Goal: Task Accomplishment & Management: Manage account settings

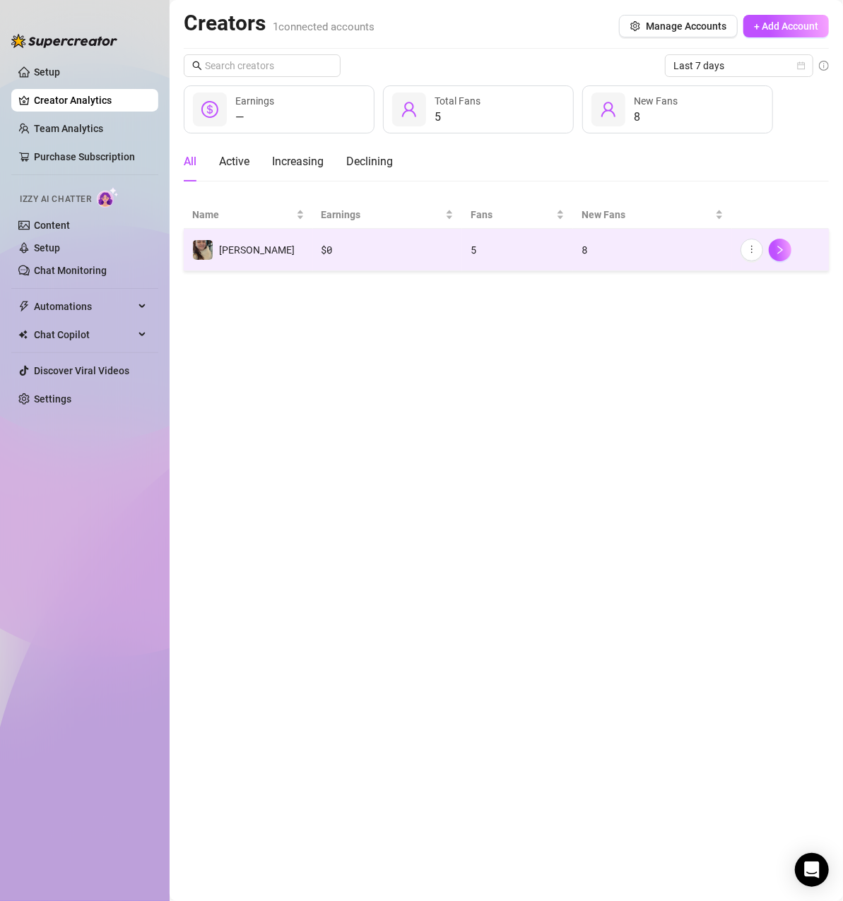
click at [379, 254] on div "$ 0" at bounding box center [387, 250] width 133 height 16
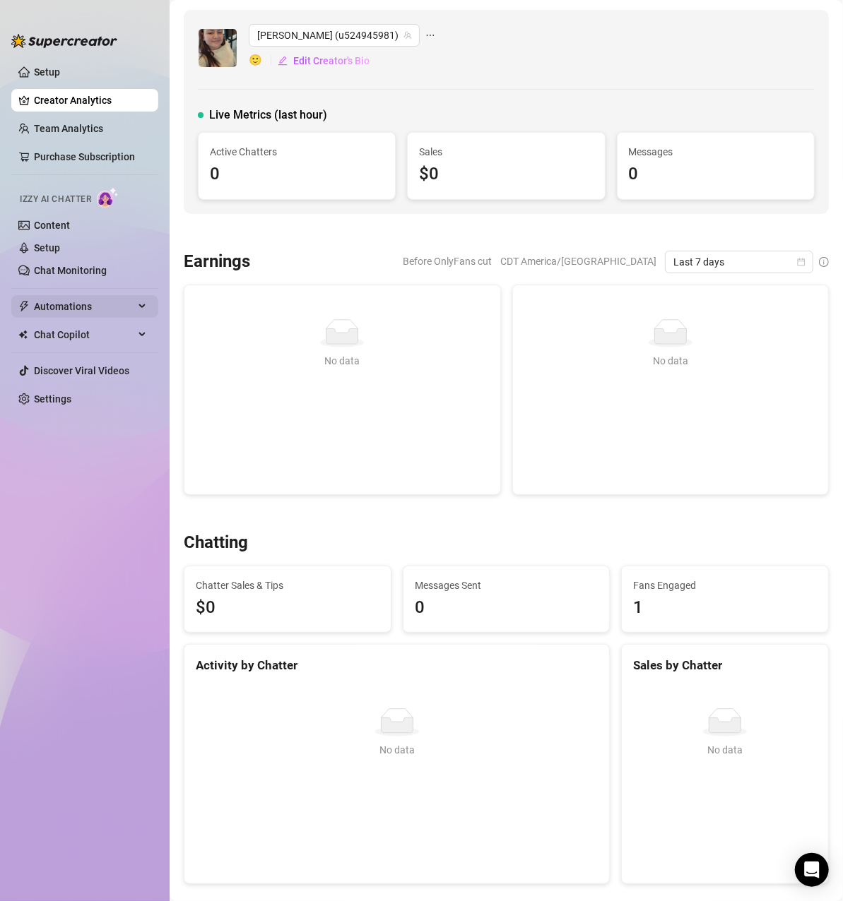
click at [88, 297] on span "Automations" at bounding box center [84, 306] width 100 height 23
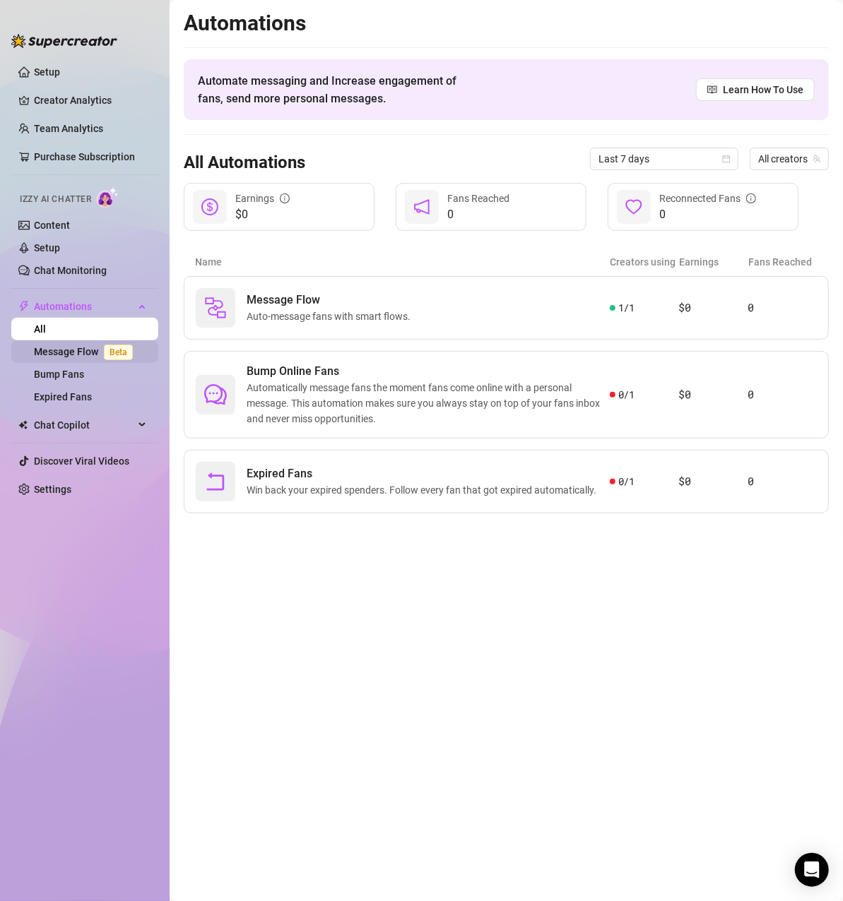
click at [70, 356] on link "Message Flow Beta" at bounding box center [86, 351] width 105 height 11
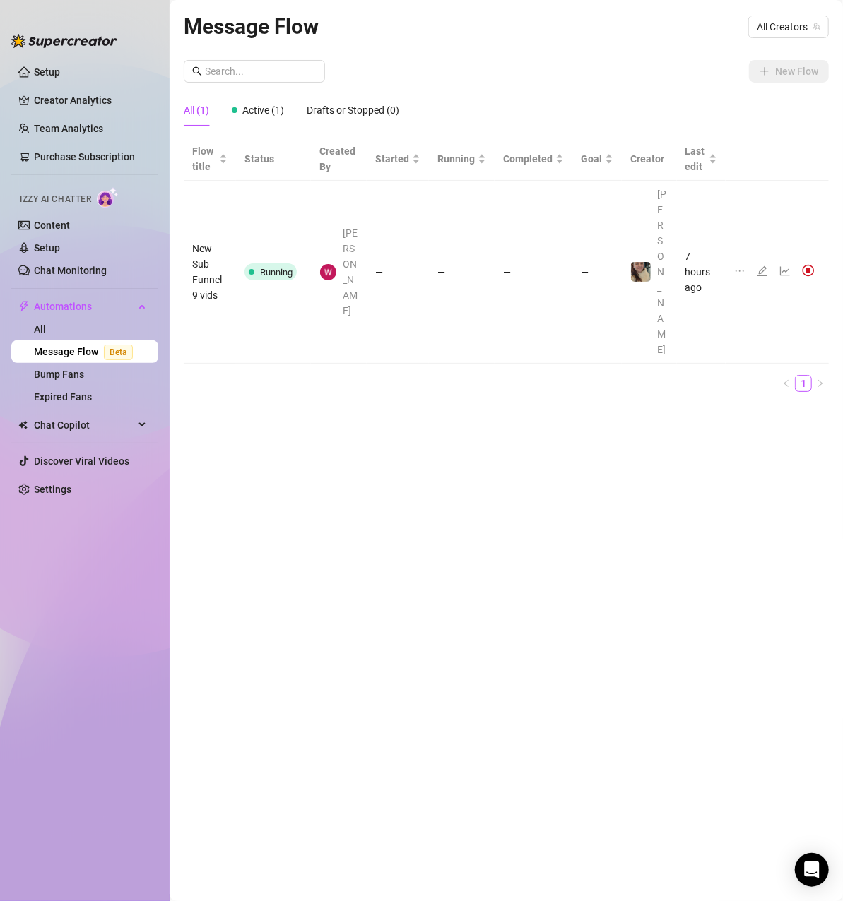
click at [405, 239] on td "—" at bounding box center [398, 272] width 62 height 183
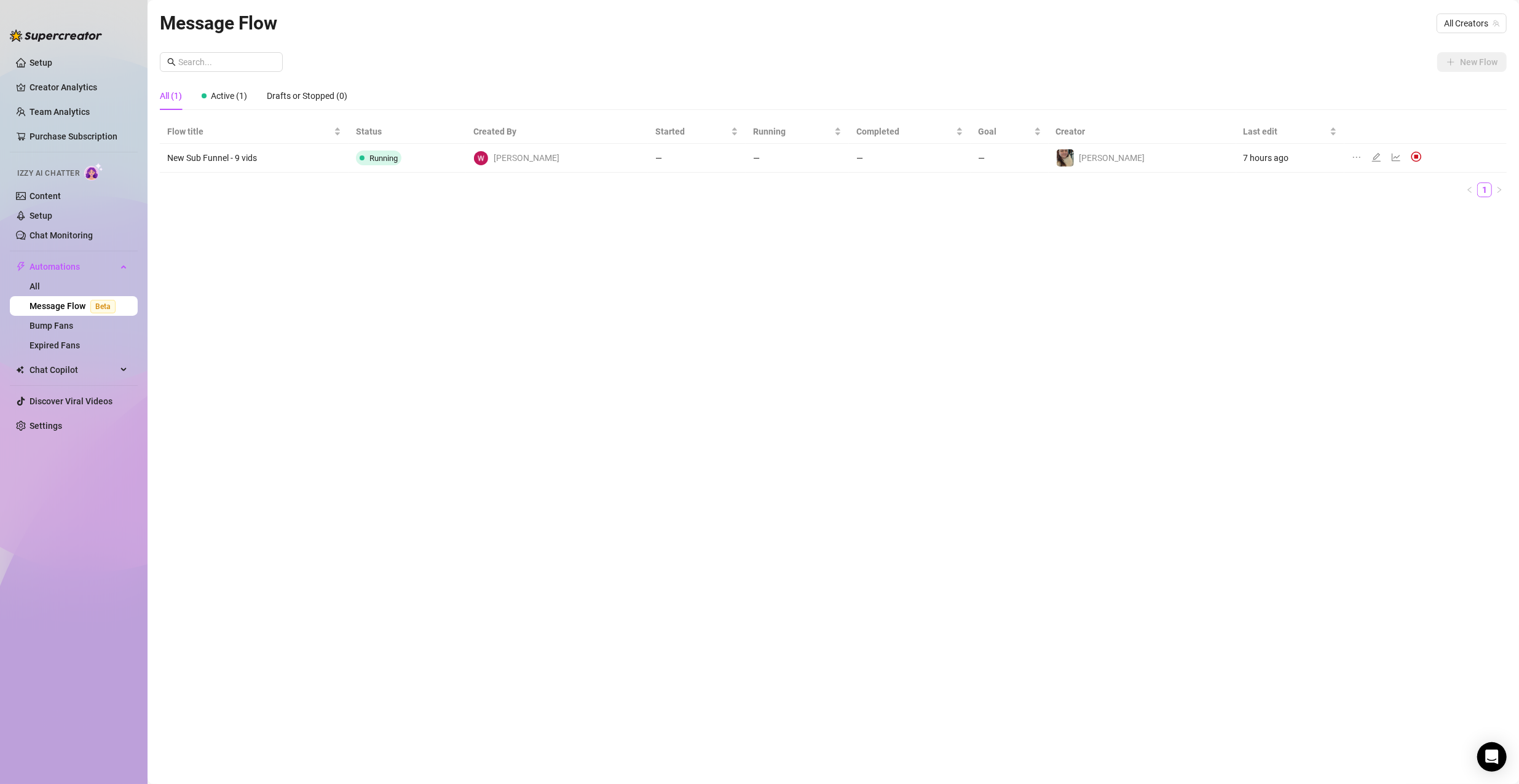
click at [733, 157] on div at bounding box center [1389, 158] width 75 height 14
click at [733, 155] on icon "edit" at bounding box center [1376, 157] width 10 height 10
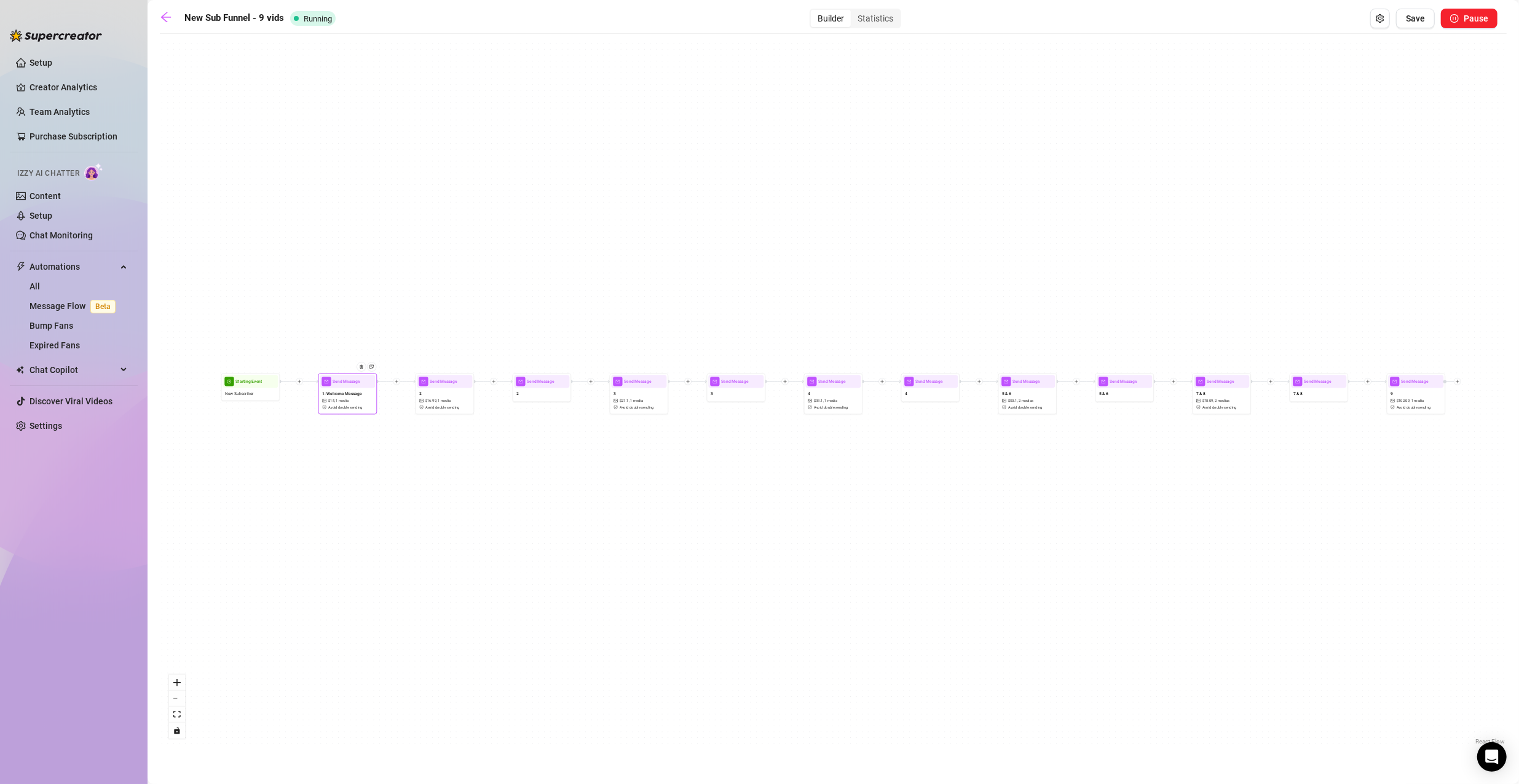
click at [346, 401] on span "1 media" at bounding box center [342, 401] width 13 height 5
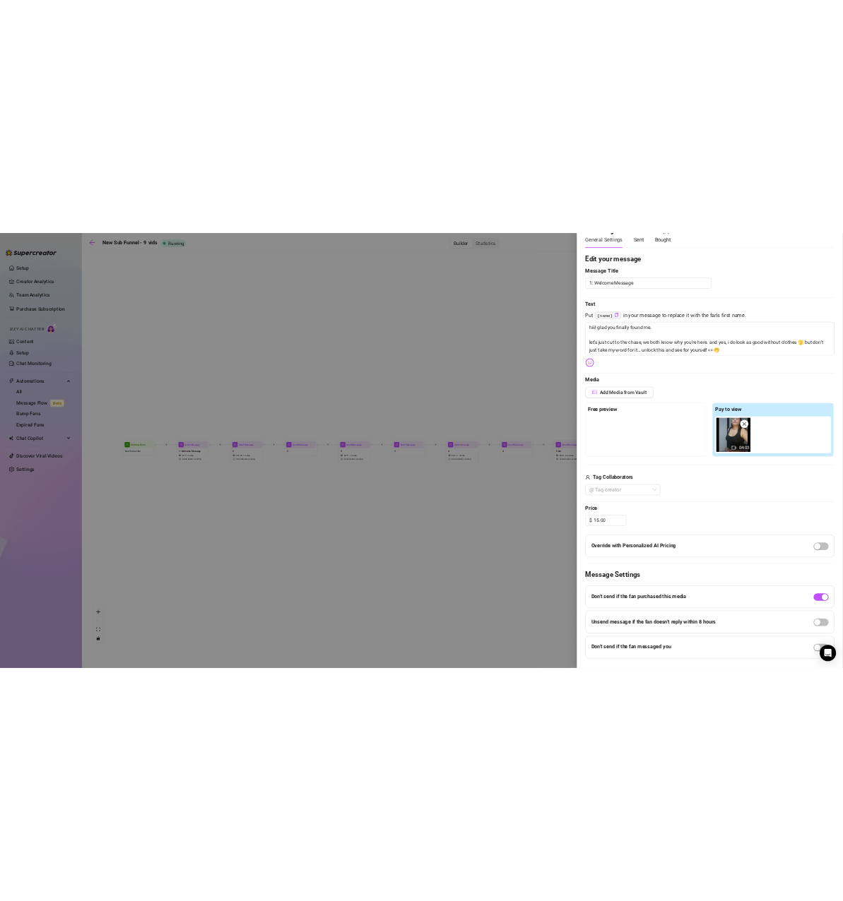
scroll to position [114, 0]
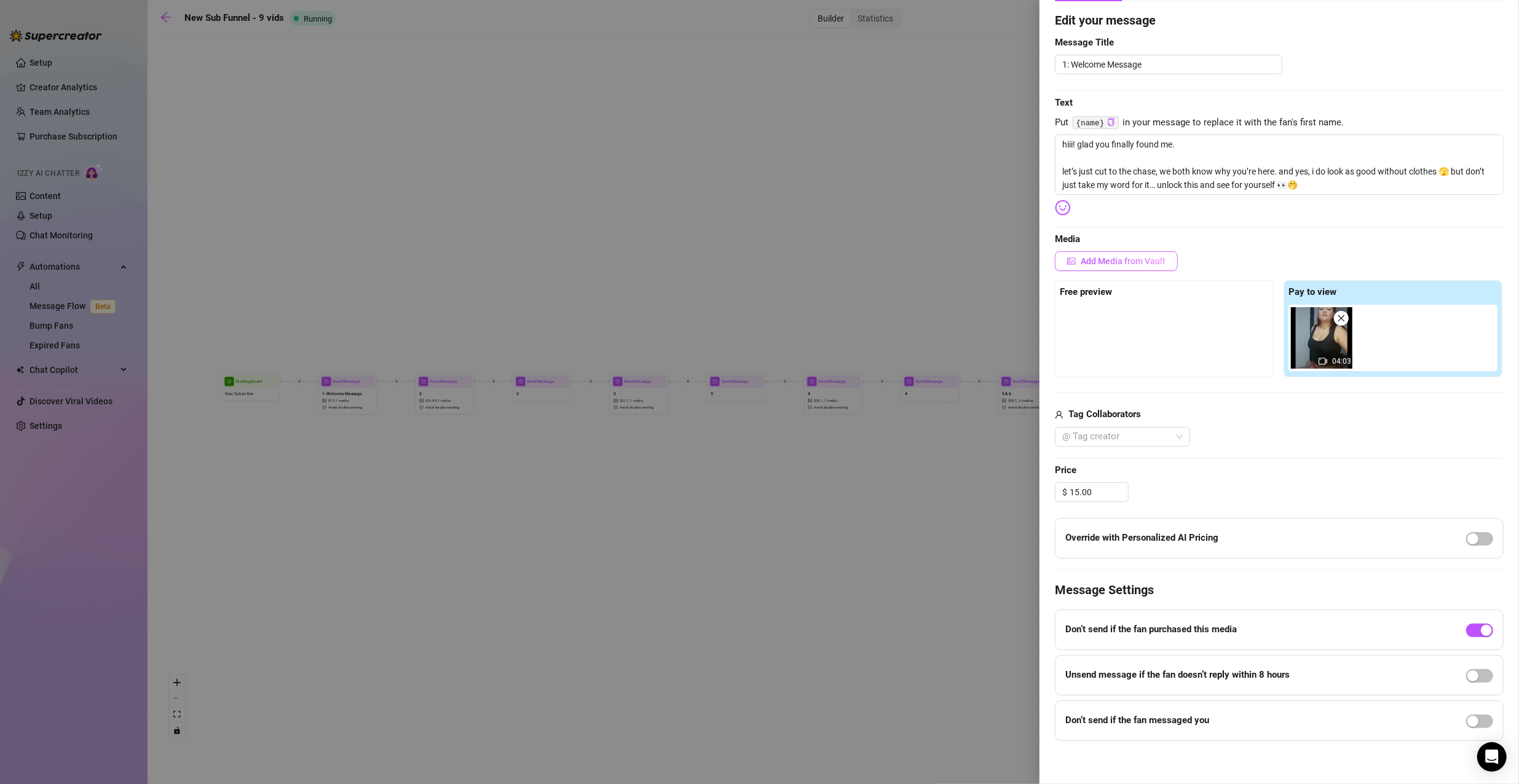
click at [733, 269] on button "Add Media from Vault" at bounding box center [1116, 261] width 123 height 20
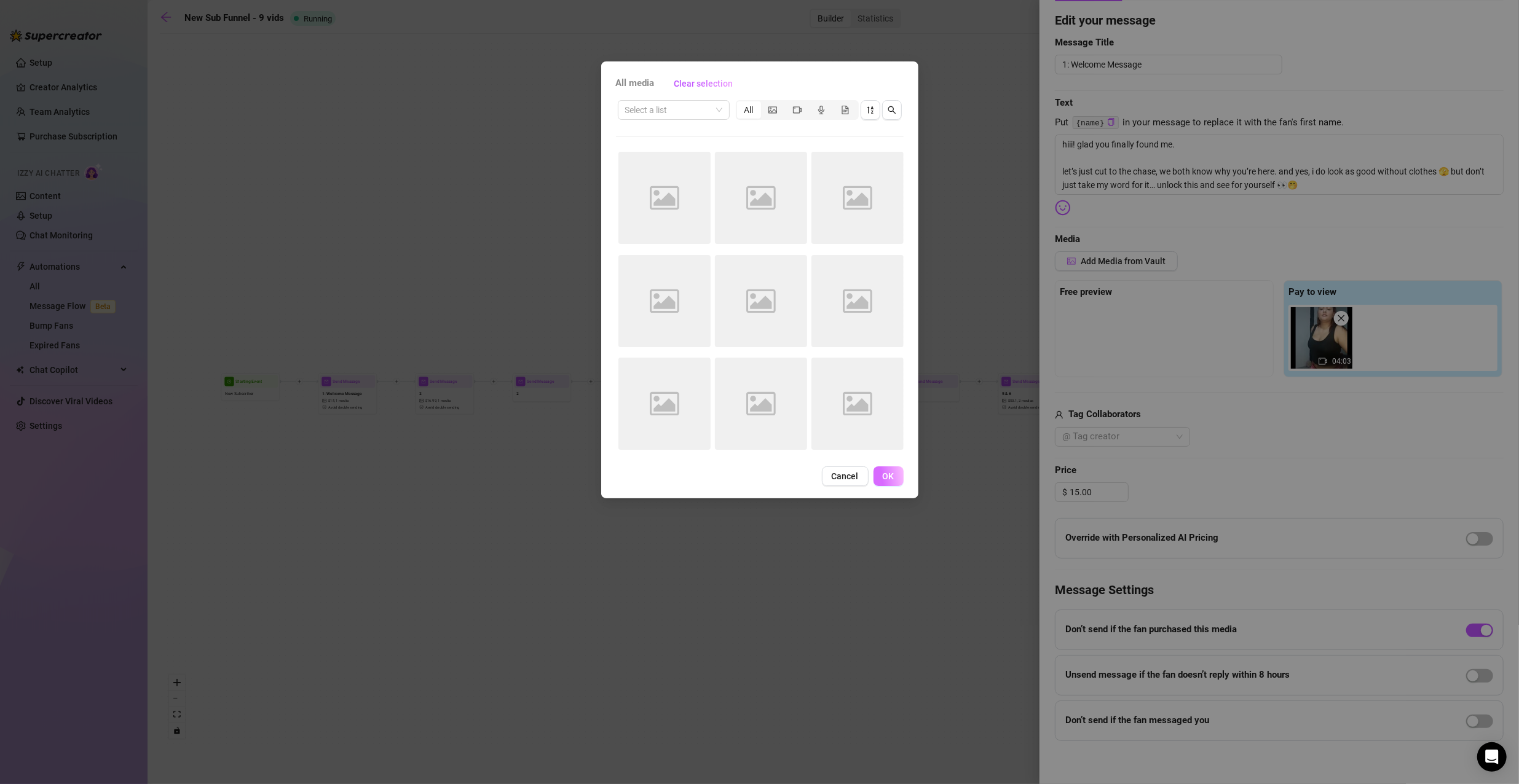
click at [733, 479] on span "OK" at bounding box center [888, 476] width 11 height 10
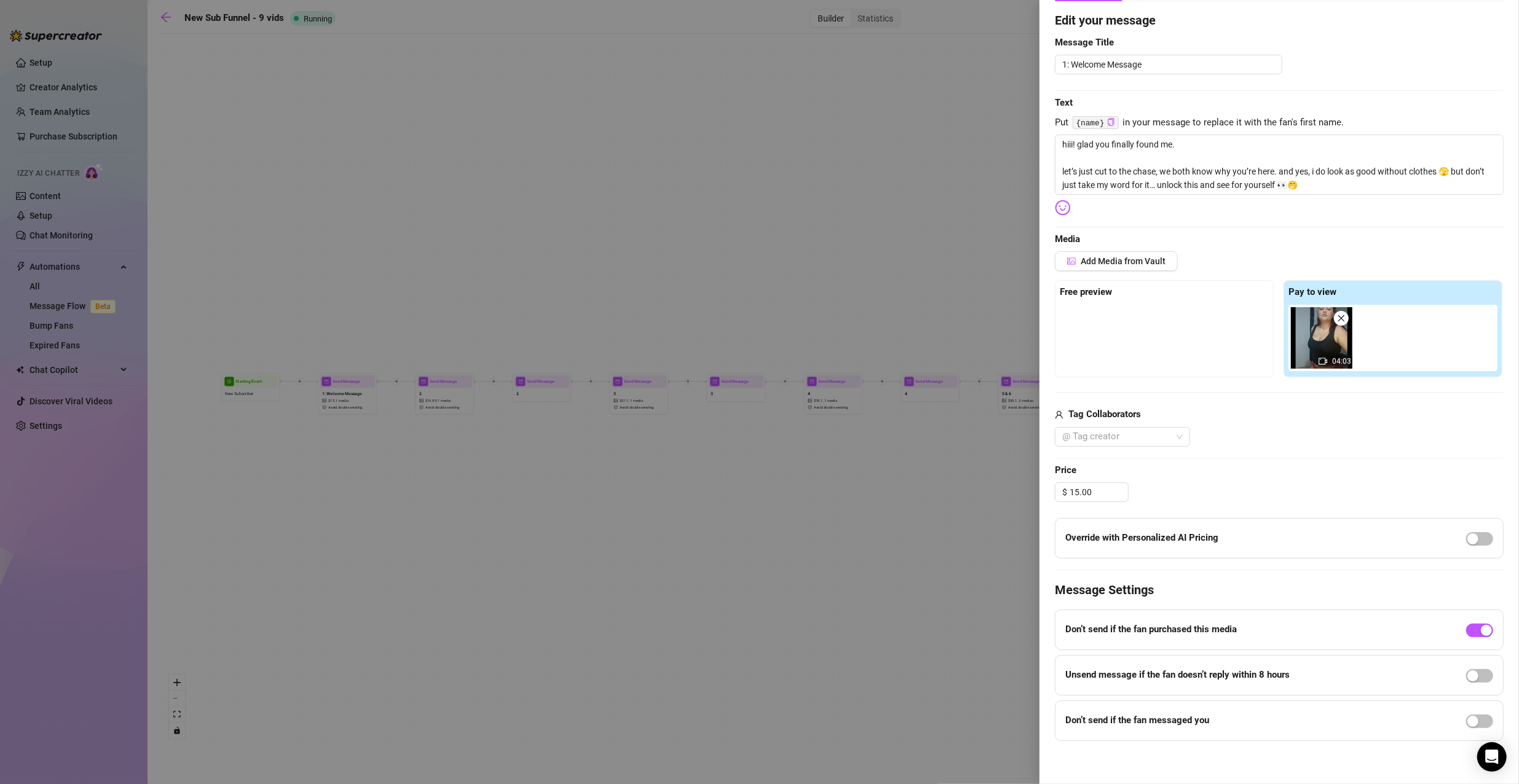
click at [733, 232] on div at bounding box center [759, 392] width 1519 height 784
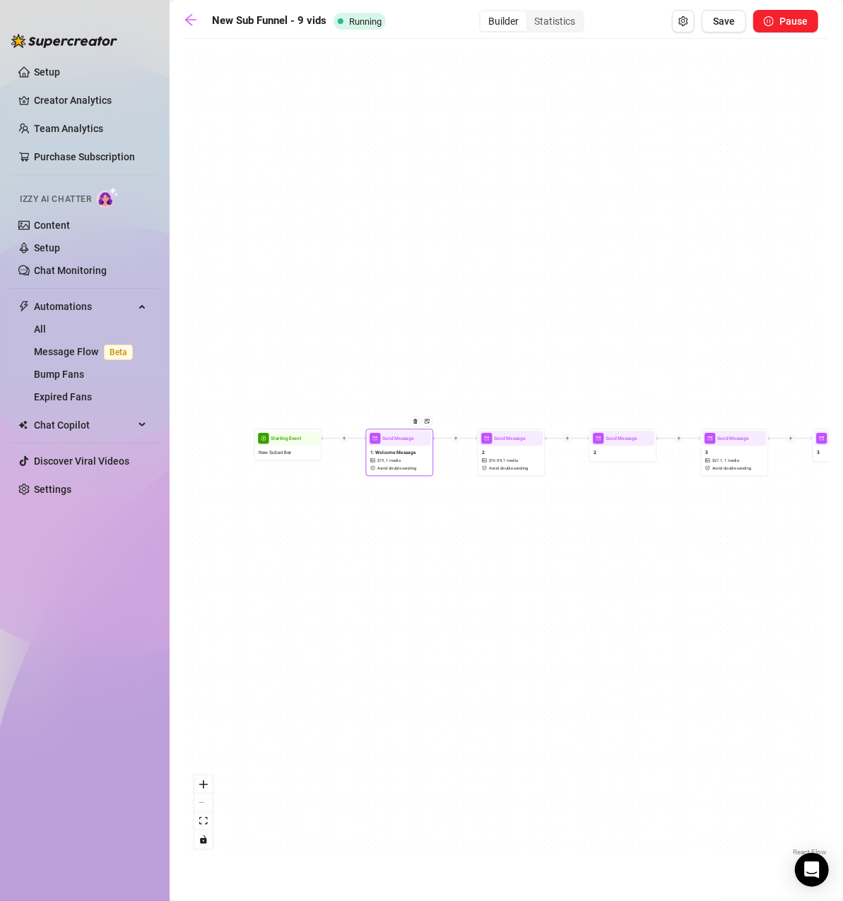
click at [400, 449] on span "1: Welcome Message" at bounding box center [393, 453] width 46 height 8
type textarea "hiii! glad you finally found me. let’s just cut to the chase, we both know why …"
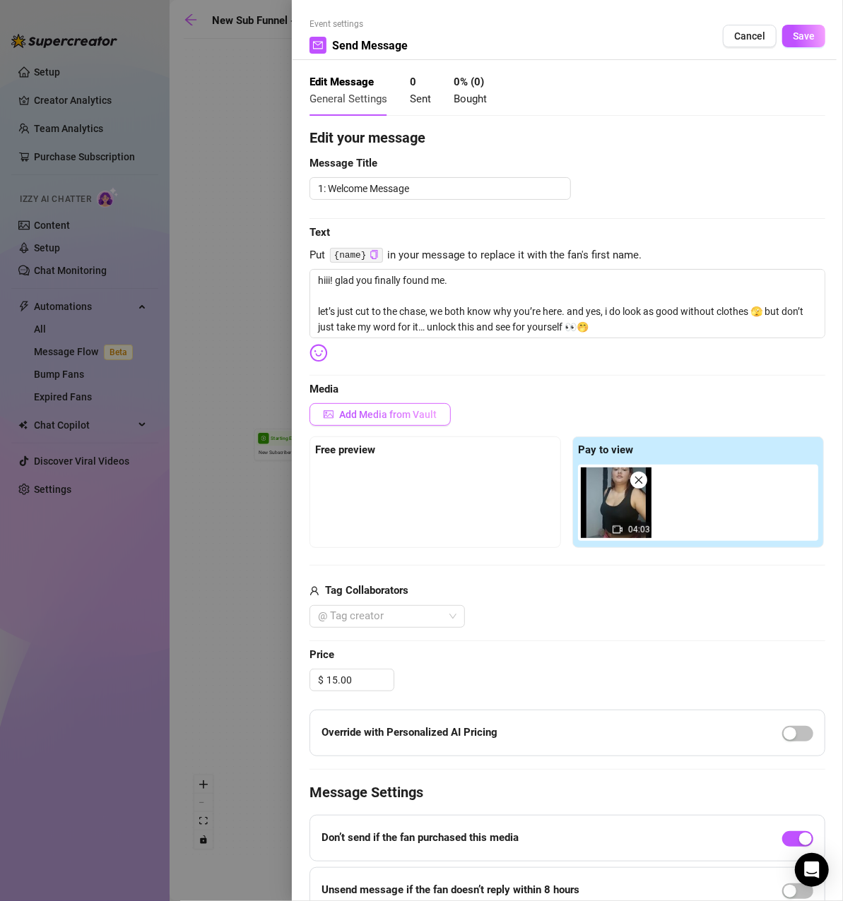
click at [412, 420] on button "Add Media from Vault" at bounding box center [379, 414] width 141 height 23
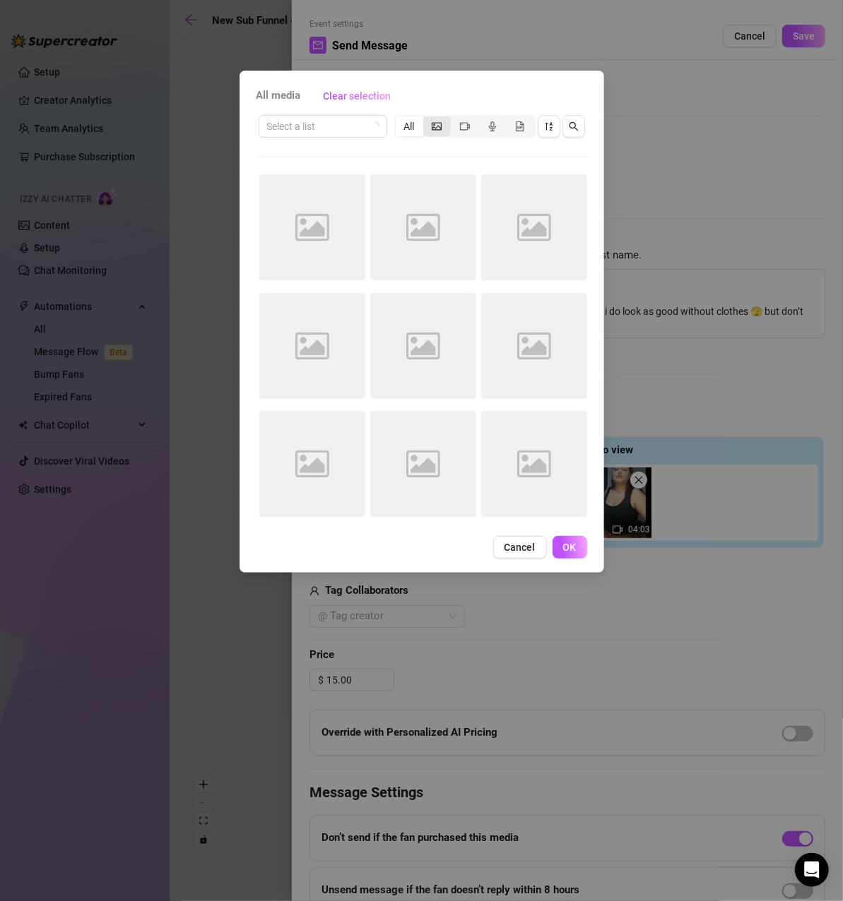
click at [444, 126] on div "segmented control" at bounding box center [437, 127] width 28 height 20
click at [427, 119] on input "segmented control" at bounding box center [427, 119] width 0 height 0
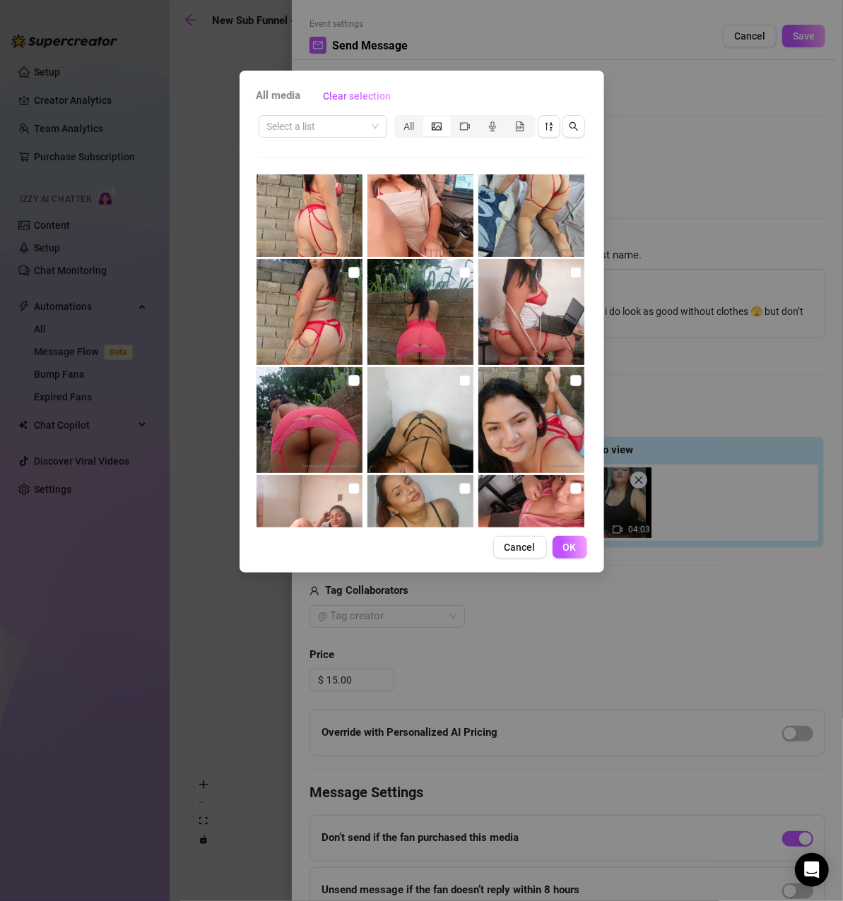
scroll to position [353, 0]
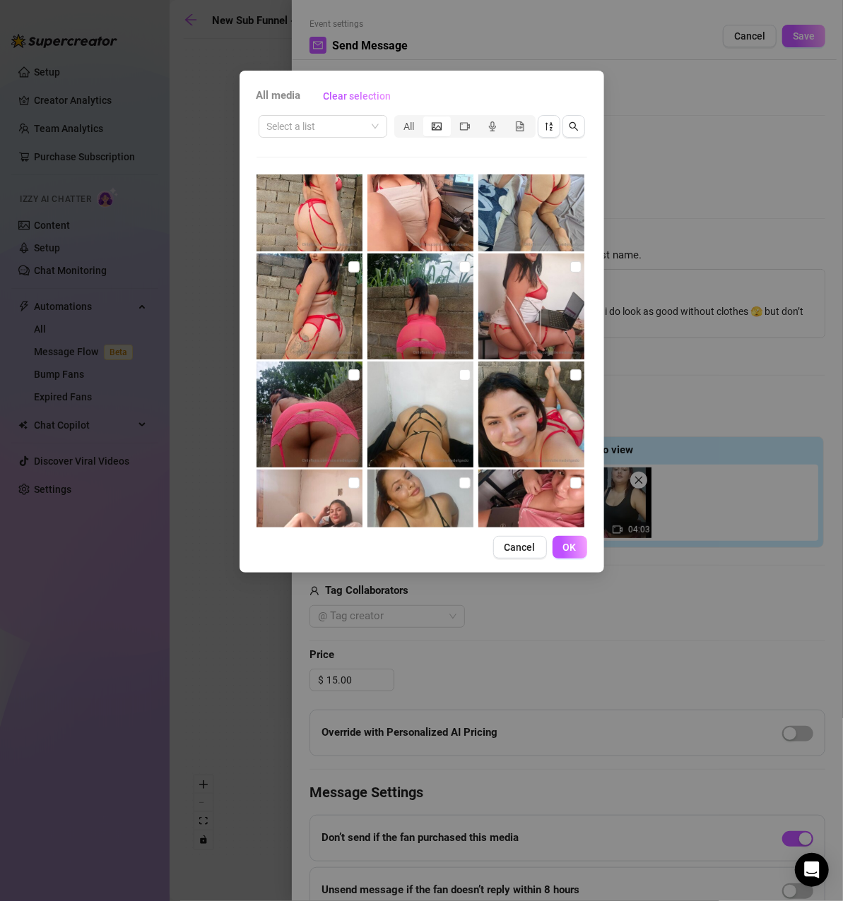
click at [327, 422] on img at bounding box center [309, 415] width 106 height 106
checkbox input "true"
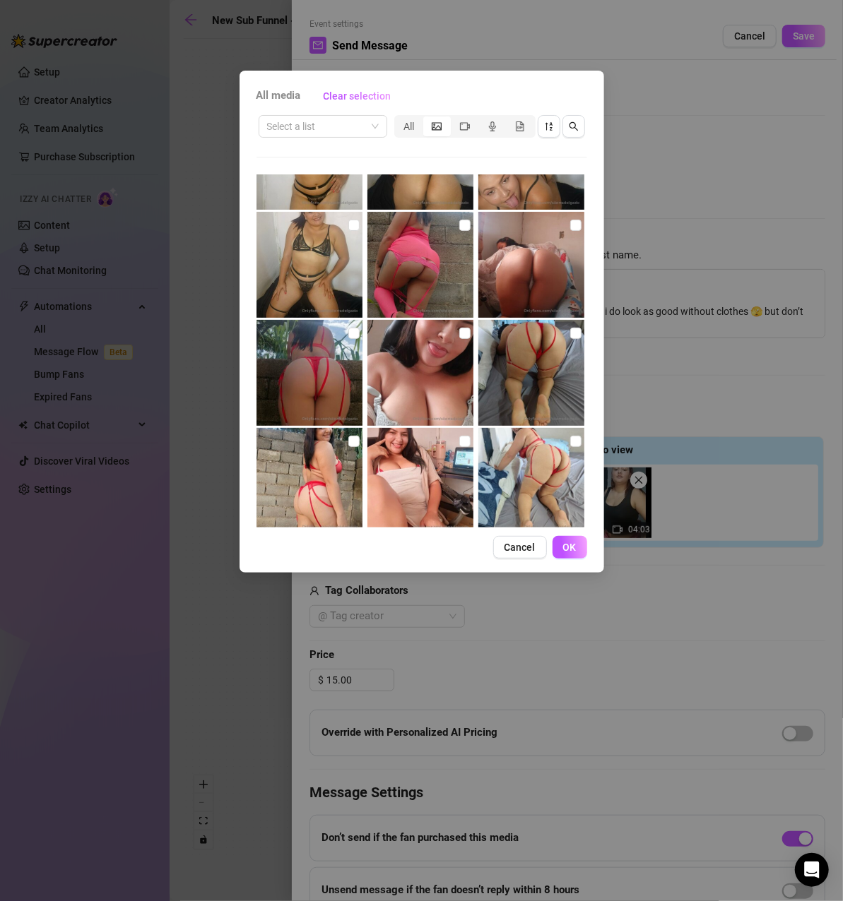
scroll to position [0, 0]
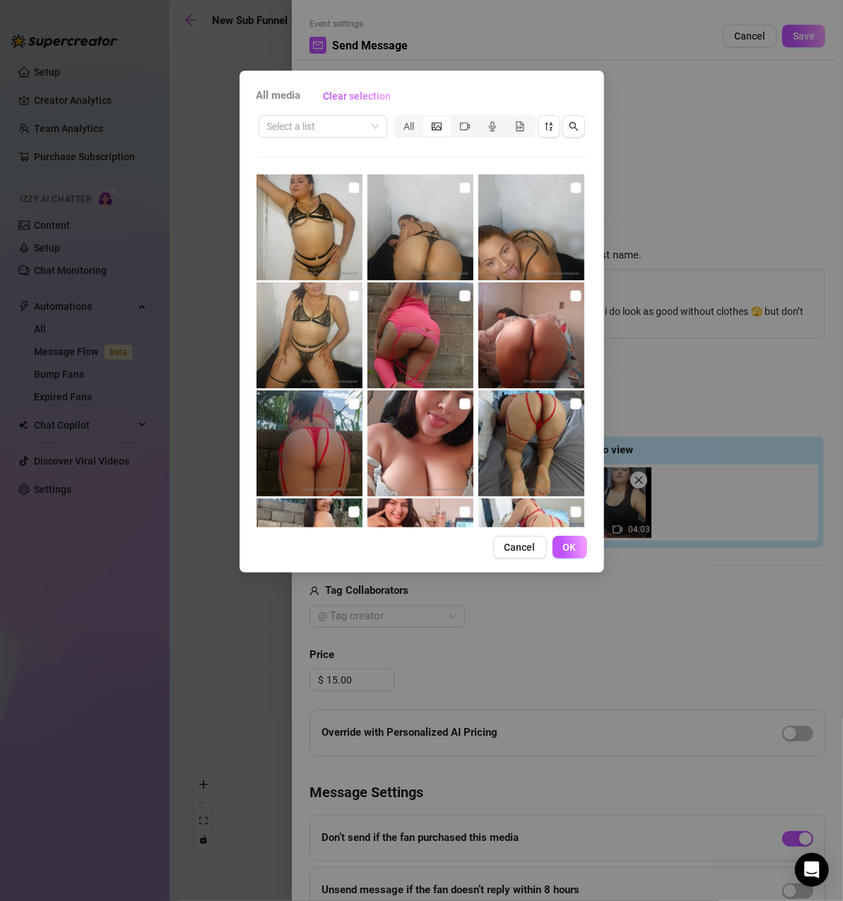
click at [542, 326] on img at bounding box center [531, 336] width 106 height 106
checkbox input "true"
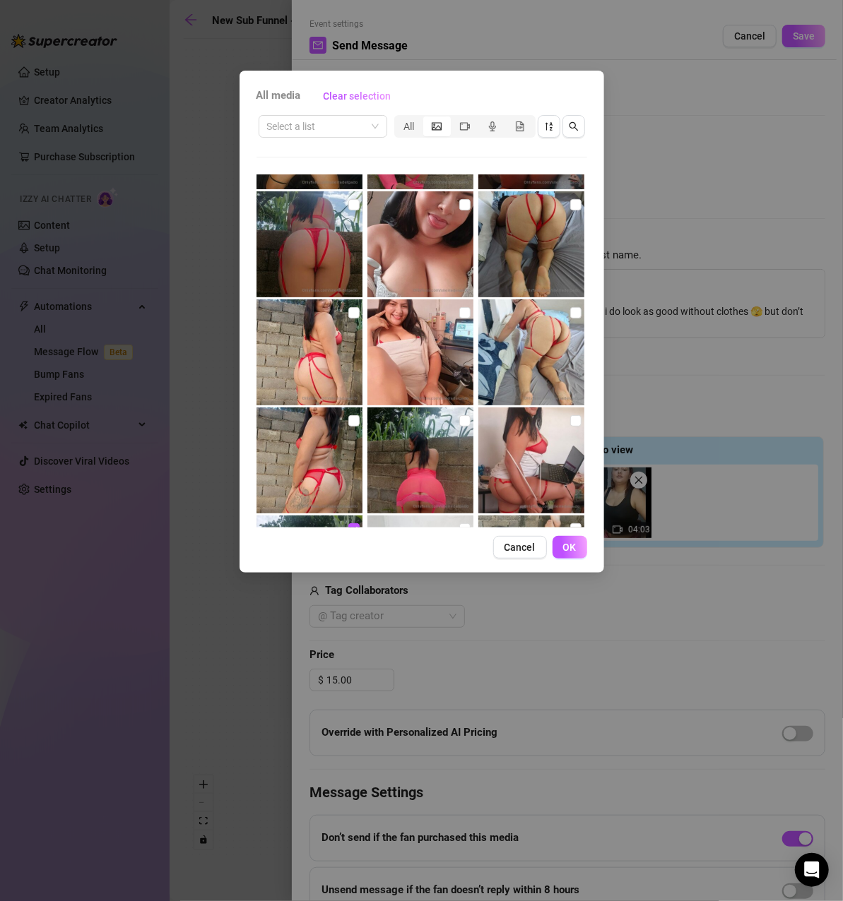
scroll to position [212, 0]
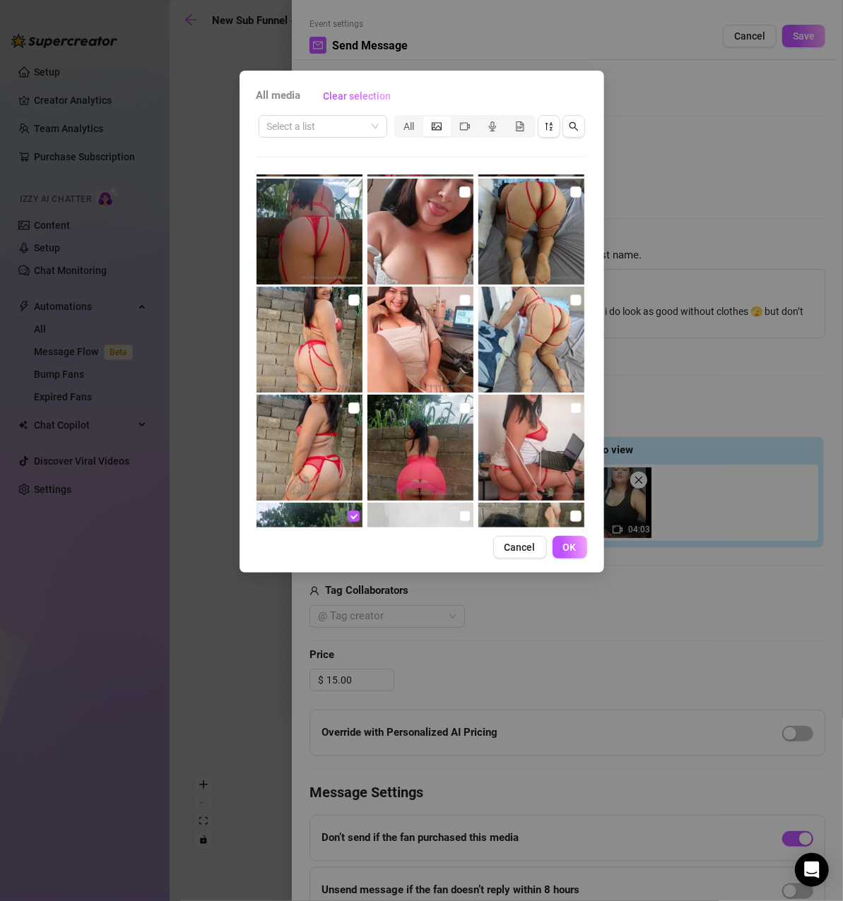
click at [557, 307] on img at bounding box center [531, 340] width 106 height 106
checkbox input "true"
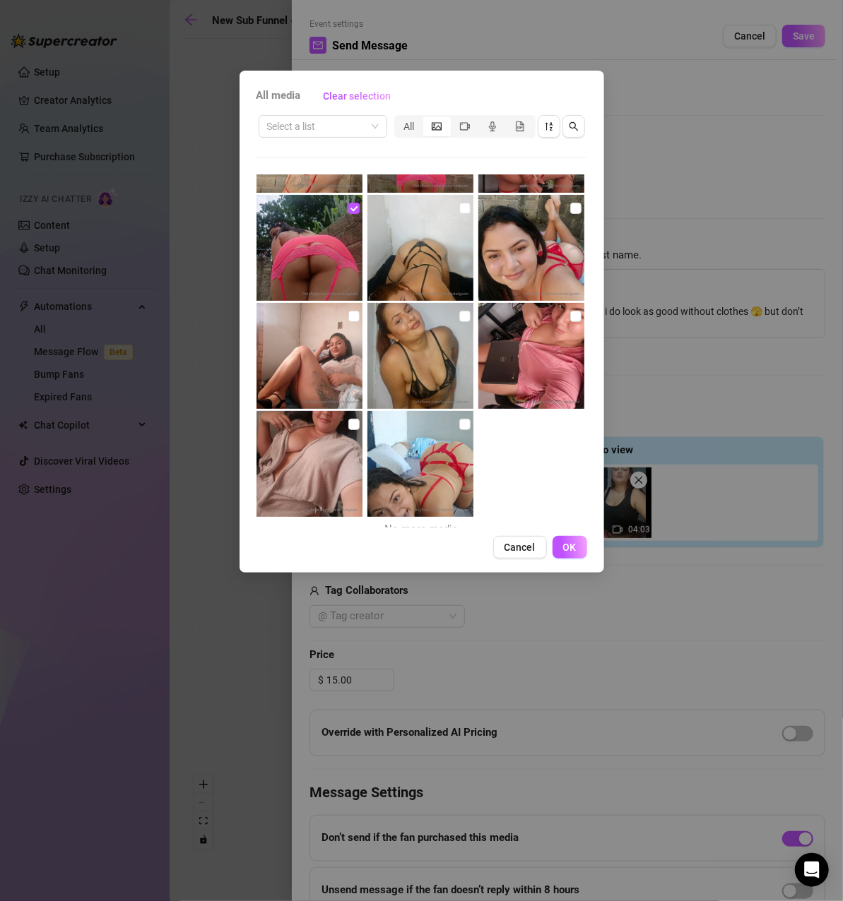
scroll to position [533, 0]
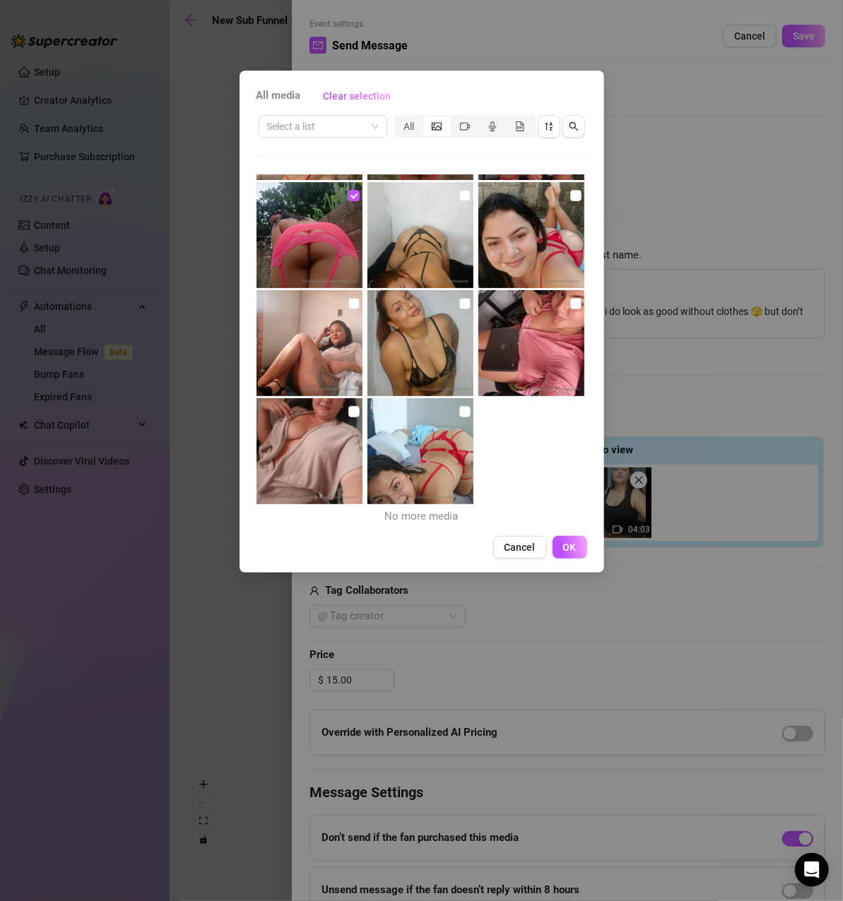
click at [437, 450] on img at bounding box center [420, 451] width 106 height 106
checkbox input "true"
click at [573, 552] on span "OK" at bounding box center [569, 547] width 13 height 11
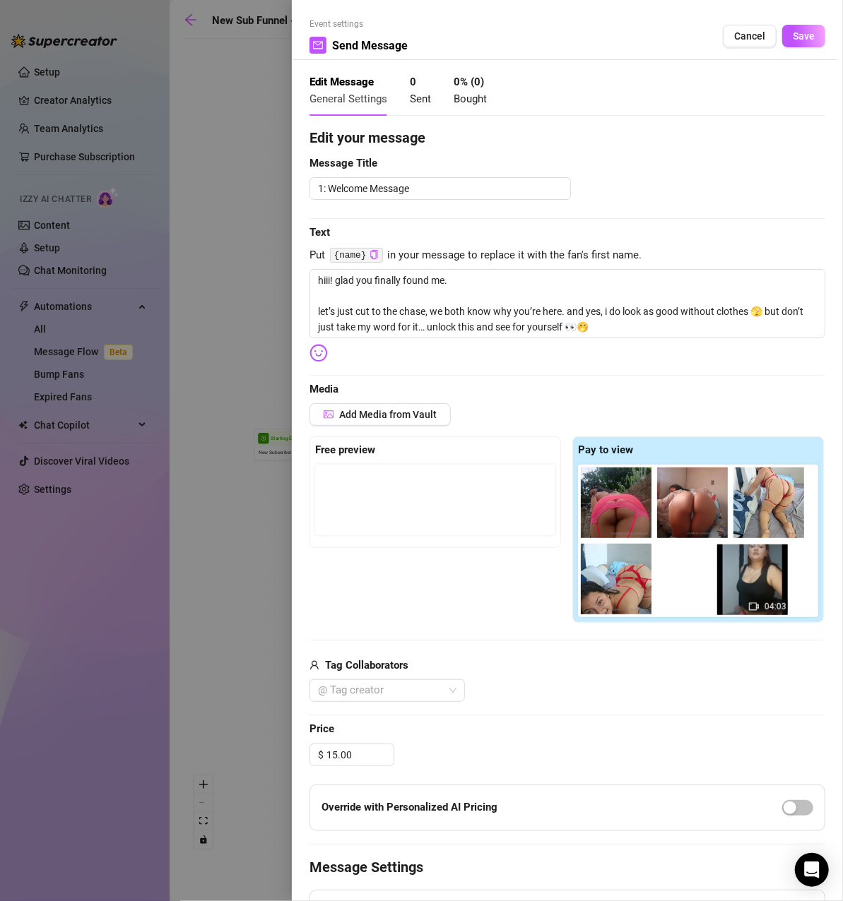
drag, startPoint x: 617, startPoint y: 508, endPoint x: 763, endPoint y: 592, distance: 168.6
click at [763, 592] on div "04:03" at bounding box center [701, 541] width 246 height 153
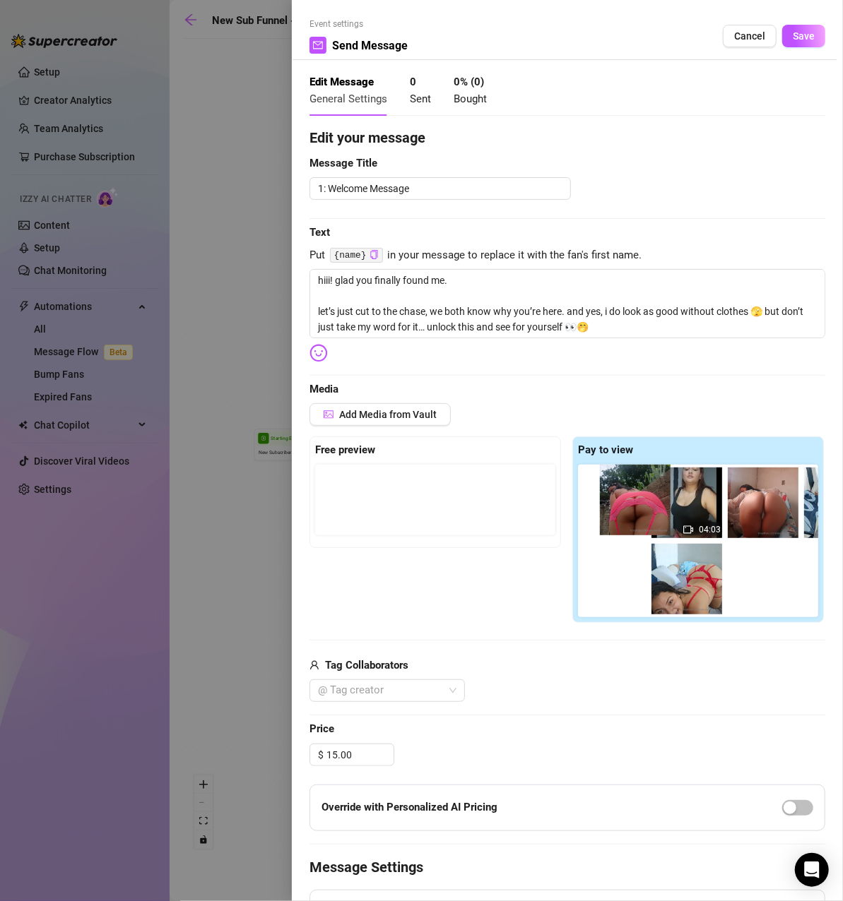
drag, startPoint x: 680, startPoint y: 514, endPoint x: 624, endPoint y: 510, distance: 55.9
click at [624, 510] on div "04:03" at bounding box center [701, 541] width 246 height 153
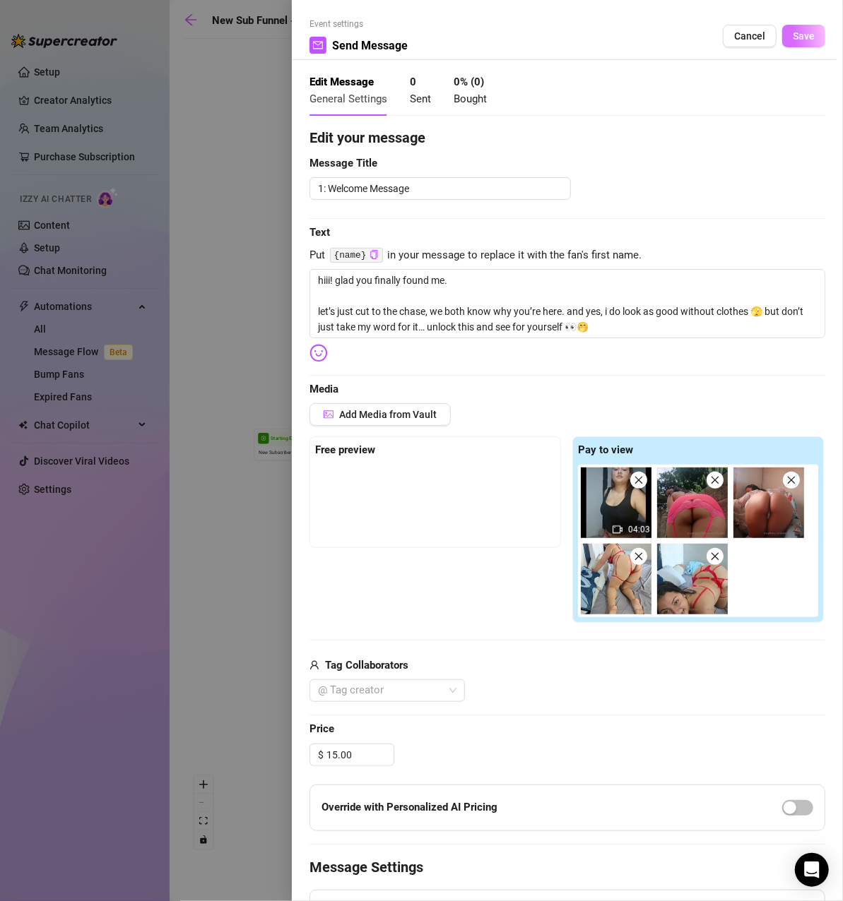
click at [797, 33] on span "Save" at bounding box center [804, 35] width 22 height 11
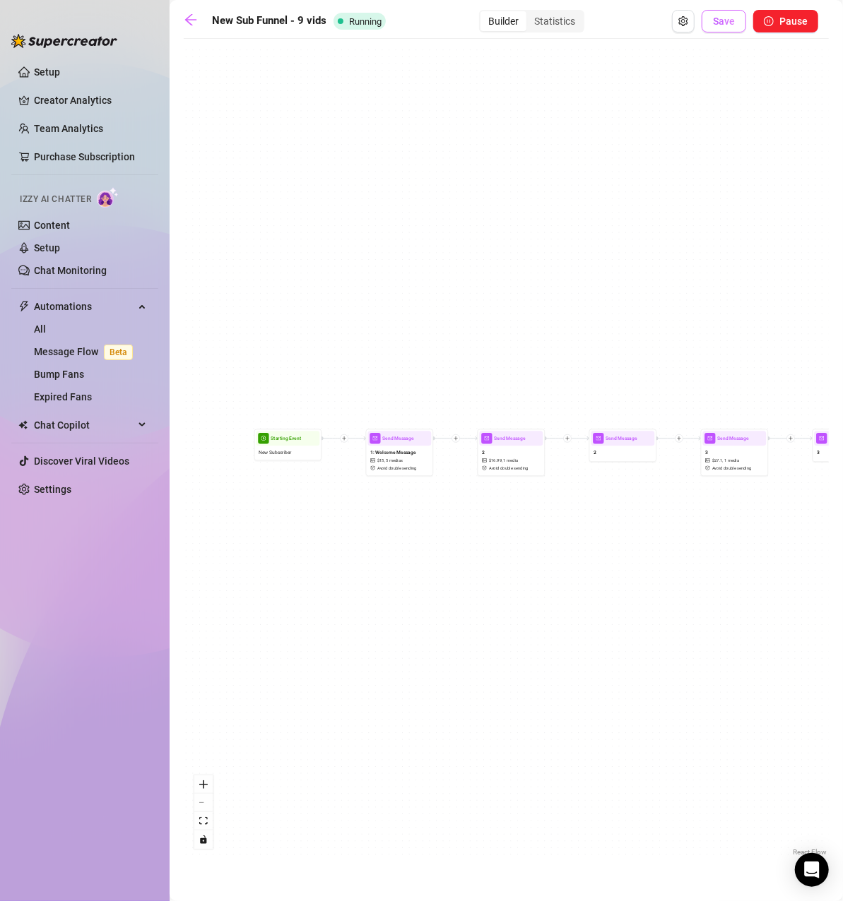
click at [732, 28] on button "Save" at bounding box center [723, 21] width 44 height 23
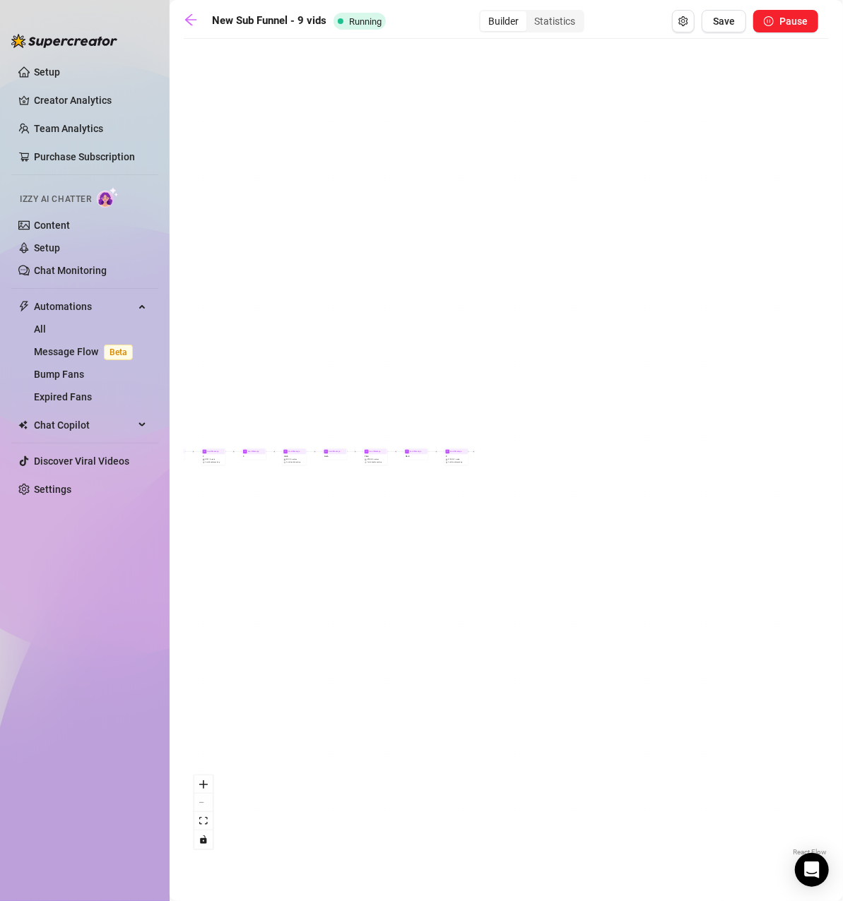
drag, startPoint x: 607, startPoint y: 458, endPoint x: 343, endPoint y: 542, distance: 276.8
click at [343, 542] on div "Send Message 9 $ 102.09 , 1 media Avoid double sending Send Message 7 & 8 Send …" at bounding box center [506, 453] width 645 height 814
click at [716, 21] on span "Save" at bounding box center [724, 21] width 22 height 11
click at [56, 66] on link "Setup" at bounding box center [47, 71] width 26 height 11
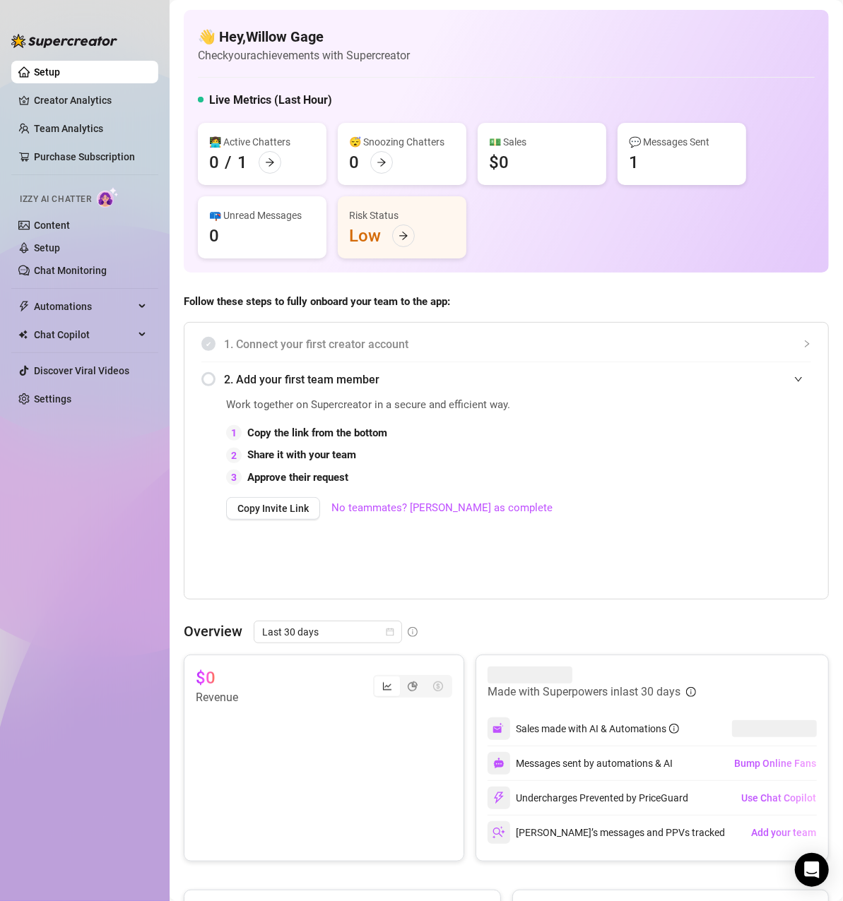
scroll to position [71, 0]
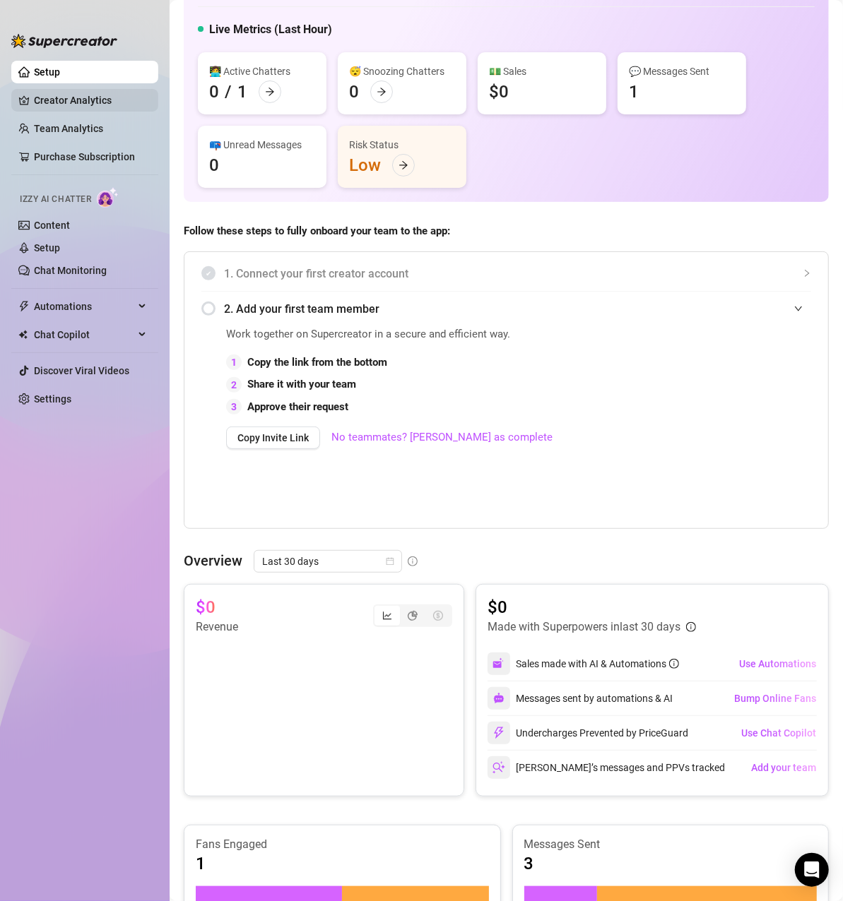
click at [78, 97] on link "Creator Analytics" at bounding box center [90, 100] width 113 height 23
